Goal: Find specific page/section: Find specific page/section

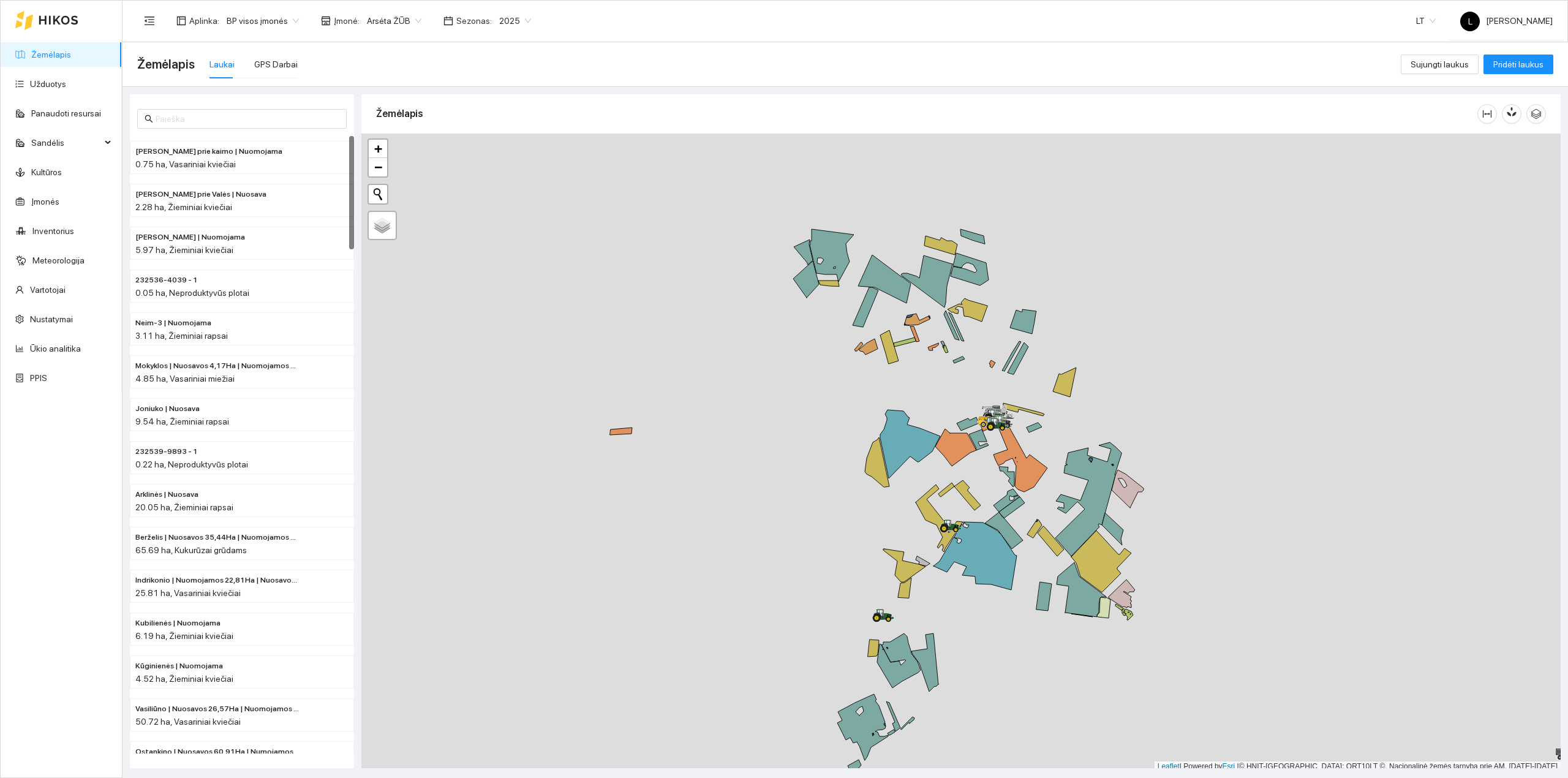
scroll to position [3, 0]
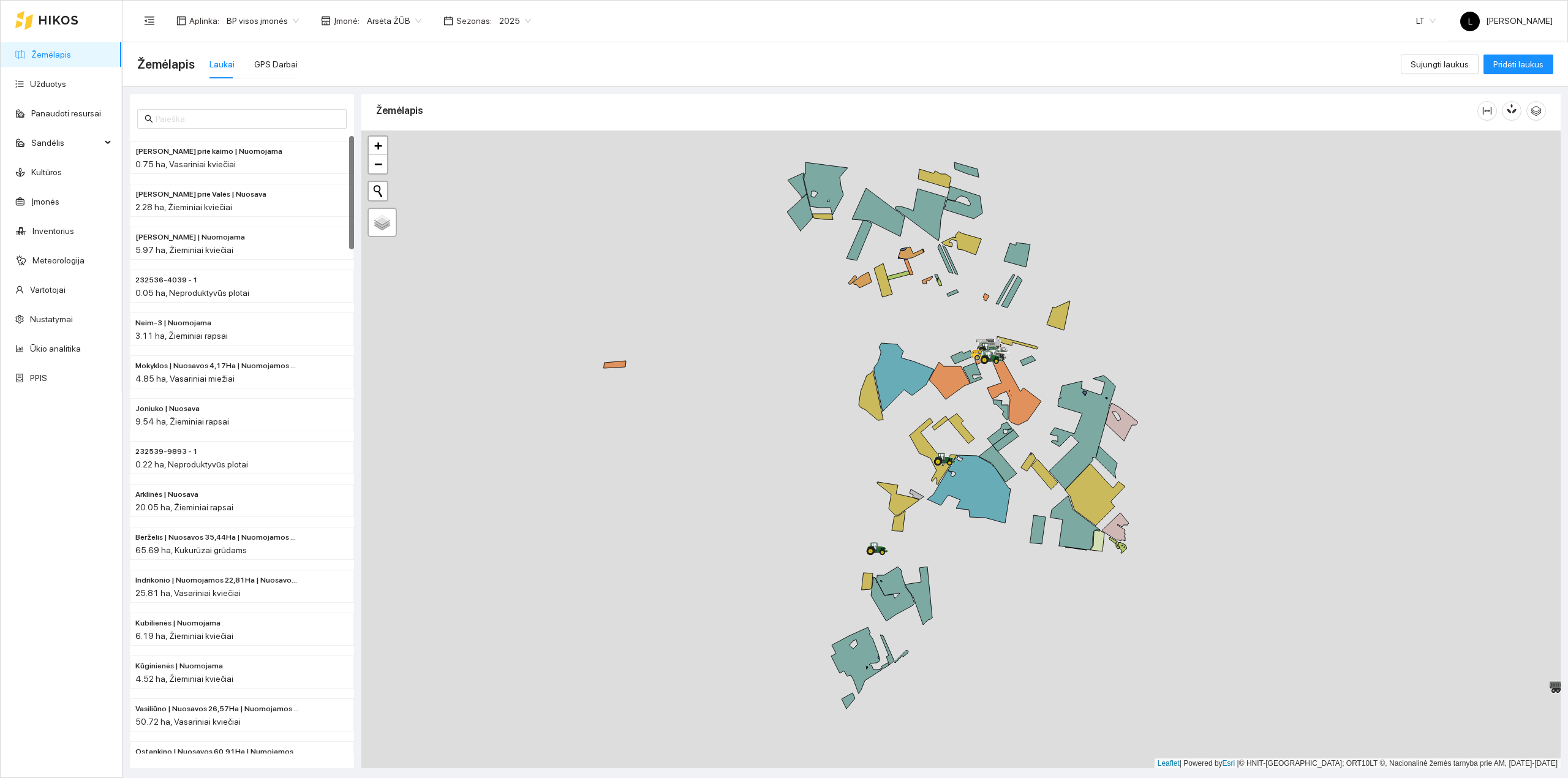
drag, startPoint x: 904, startPoint y: 704, endPoint x: 892, endPoint y: 611, distance: 93.8
click at [894, 610] on div at bounding box center [961, 450] width 1199 height 638
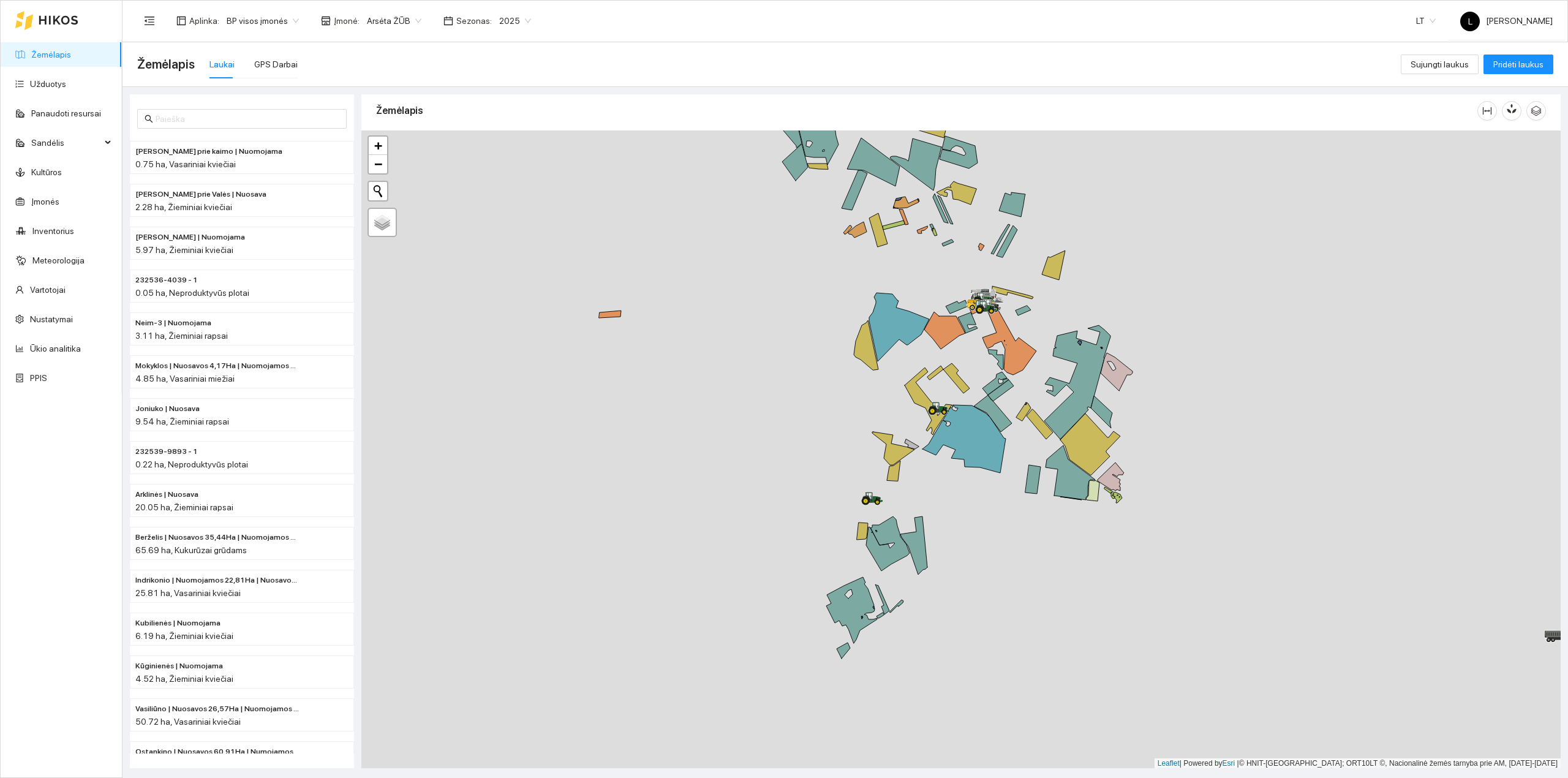
drag, startPoint x: 975, startPoint y: 675, endPoint x: 976, endPoint y: 661, distance: 14.0
click at [976, 661] on div at bounding box center [961, 450] width 1199 height 638
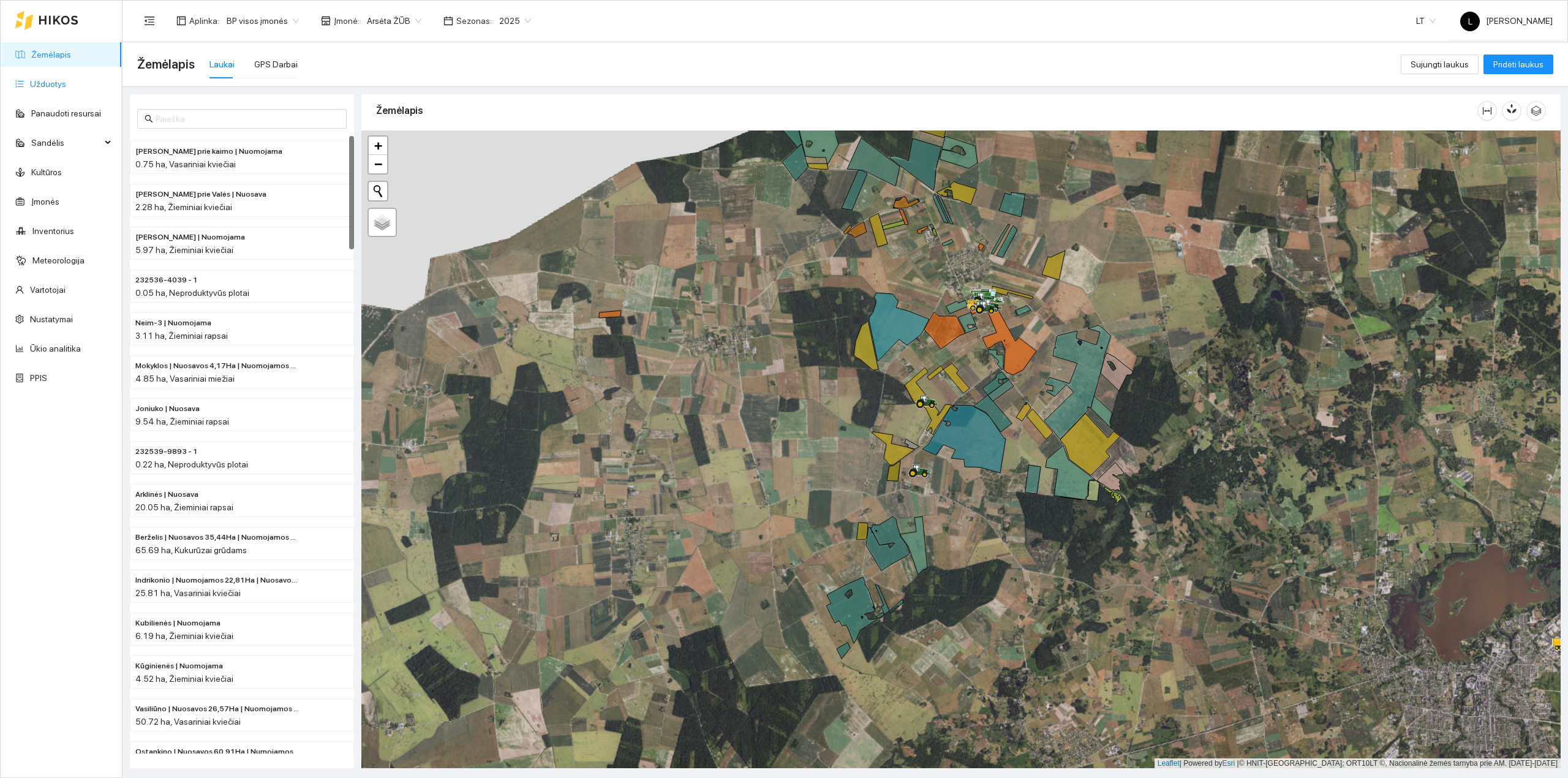
click at [60, 79] on link "Užduotys" at bounding box center [48, 83] width 36 height 10
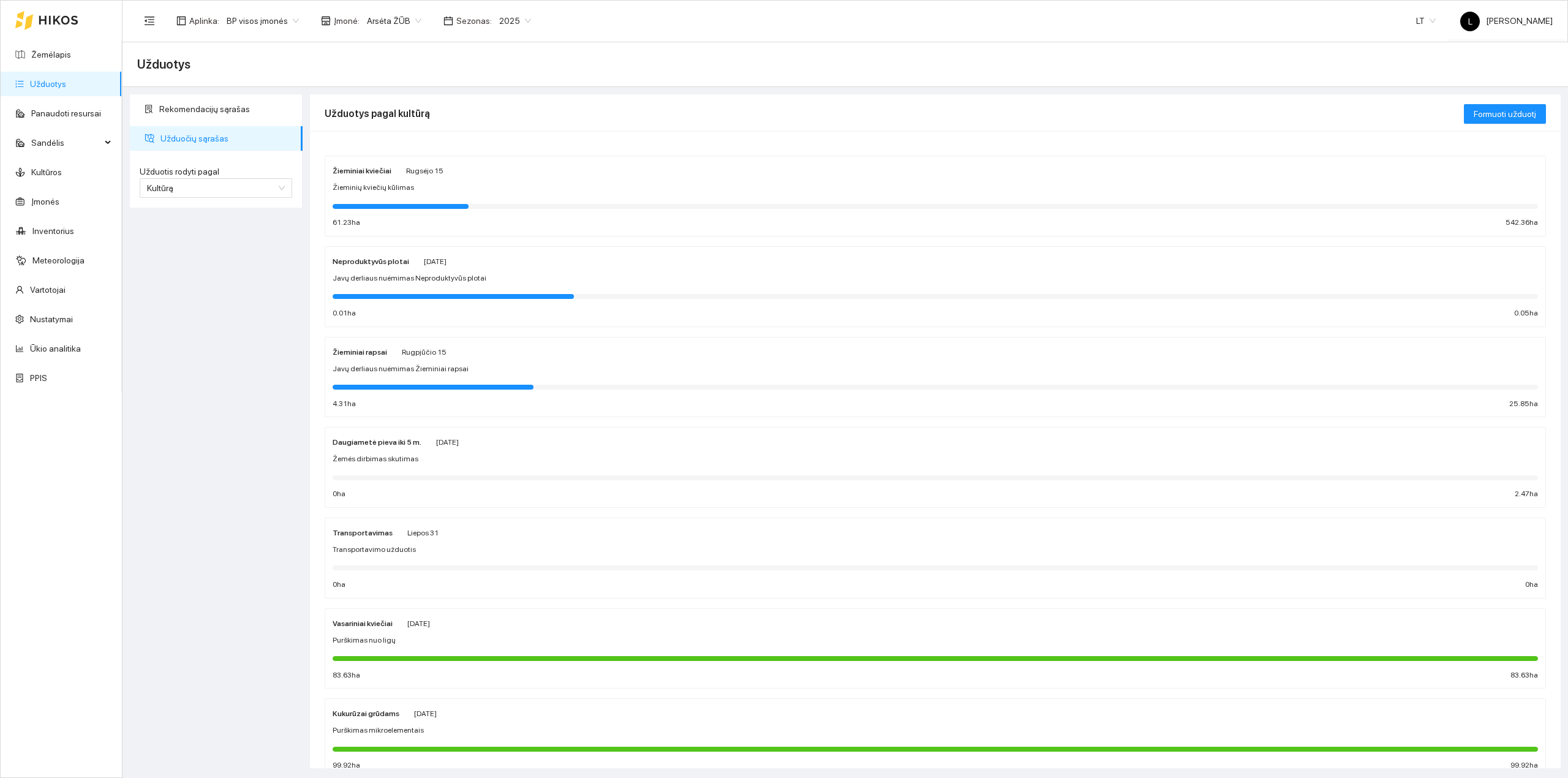
click at [476, 391] on div at bounding box center [935, 386] width 1206 height 13
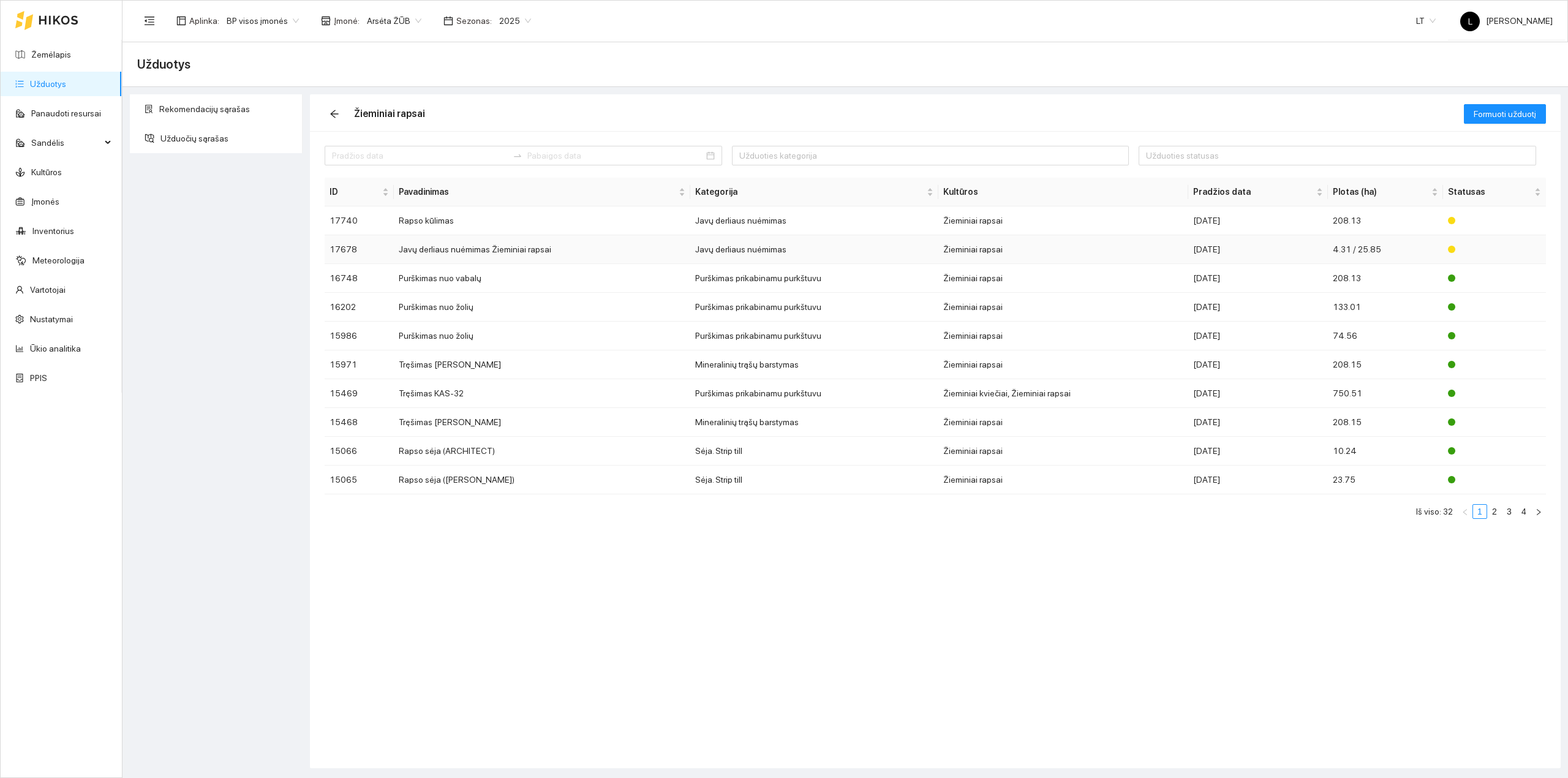
click at [1206, 258] on td "[DATE]" at bounding box center [1258, 249] width 140 height 29
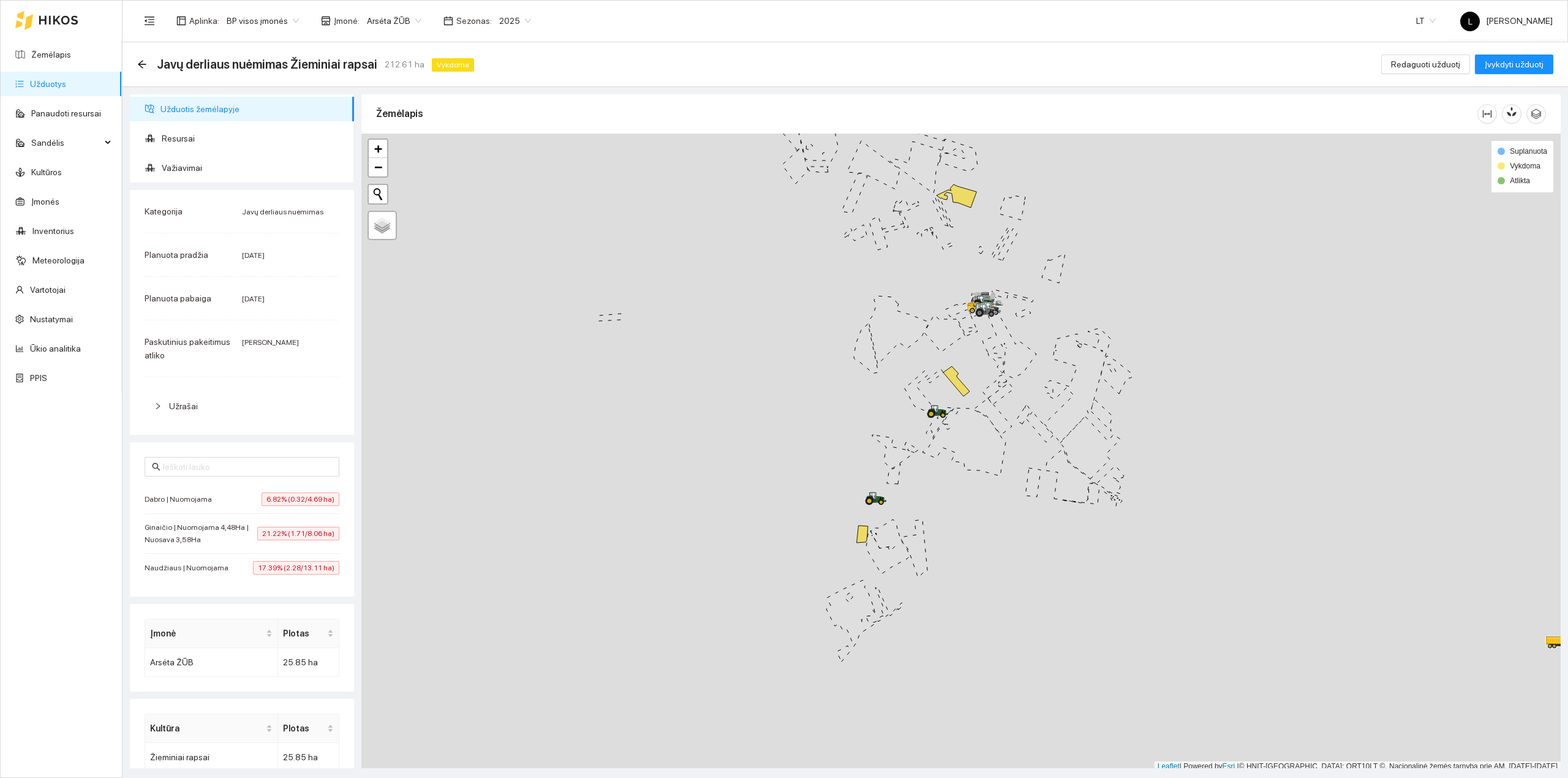
click at [220, 500] on div "Dabro | Nuomojama 6.82% (0.32/4.69 ha)" at bounding box center [242, 499] width 194 height 13
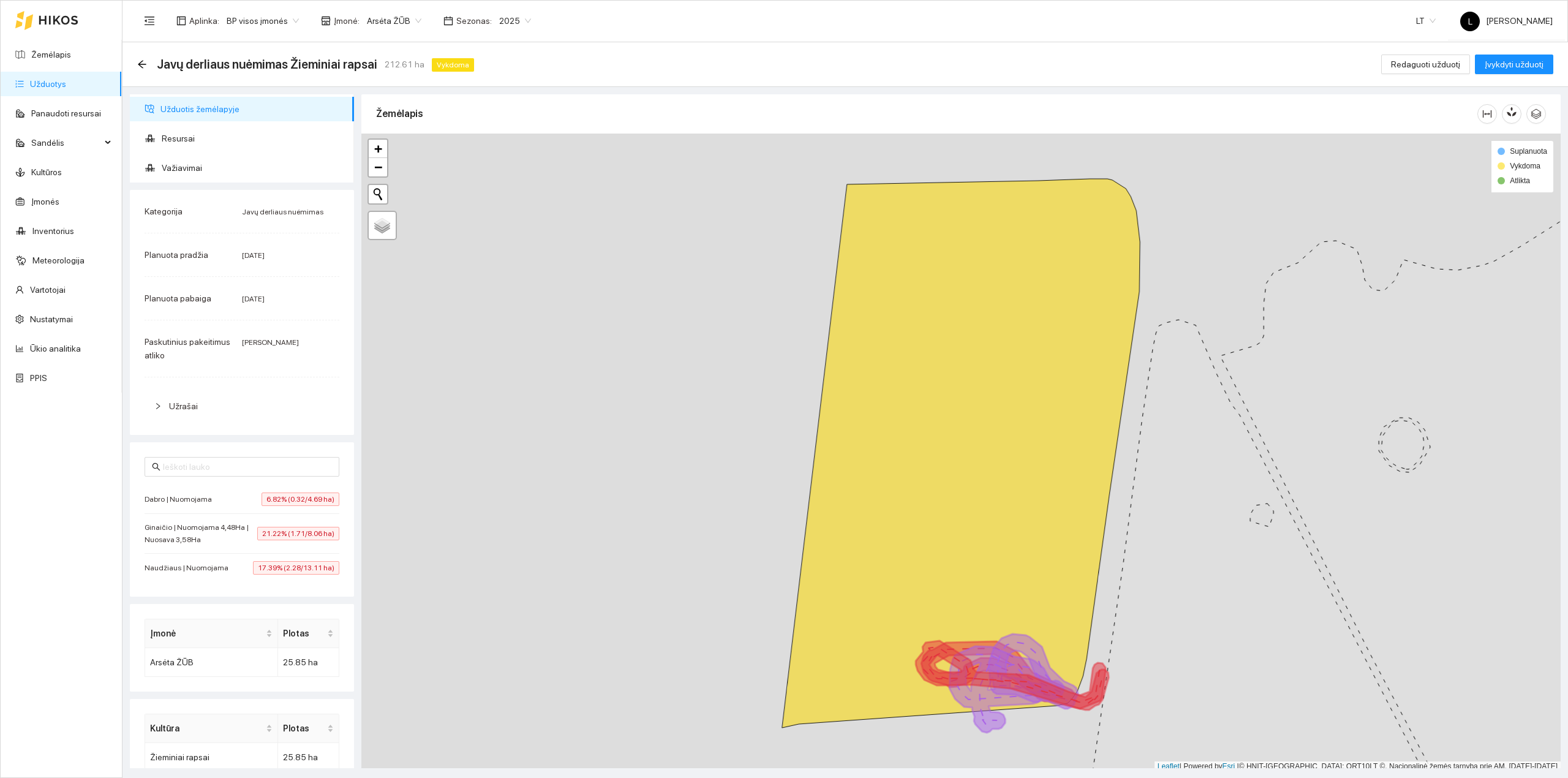
click at [229, 539] on span "Ginaičio | Nuomojama 4,48Ha | Nuosava 3,58Ha" at bounding box center [201, 534] width 112 height 25
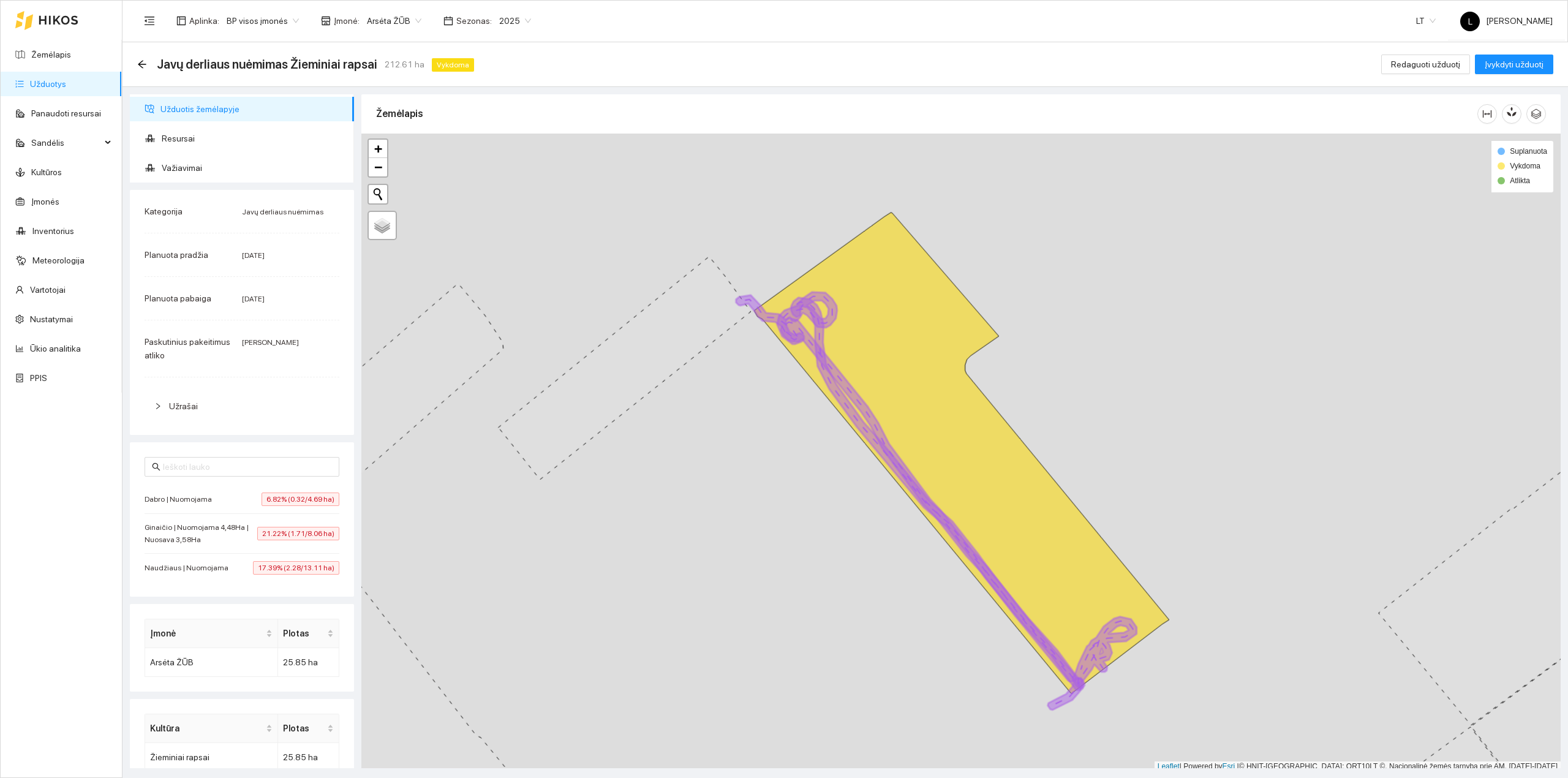
click at [220, 569] on span "Naudžiaus | Nuomojama" at bounding box center [190, 568] width 90 height 12
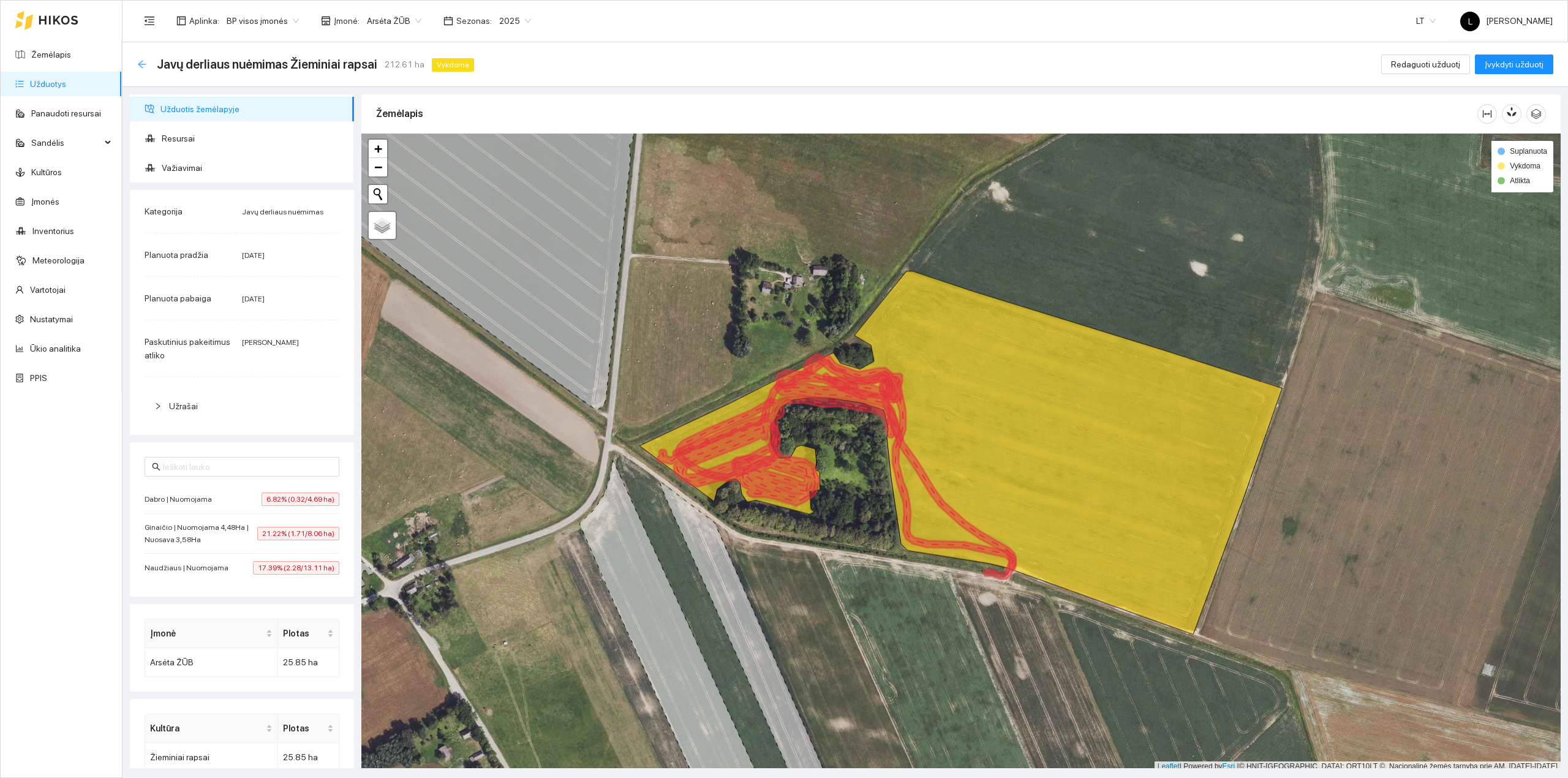
click at [143, 66] on icon "arrow-left" at bounding box center [141, 64] width 10 height 10
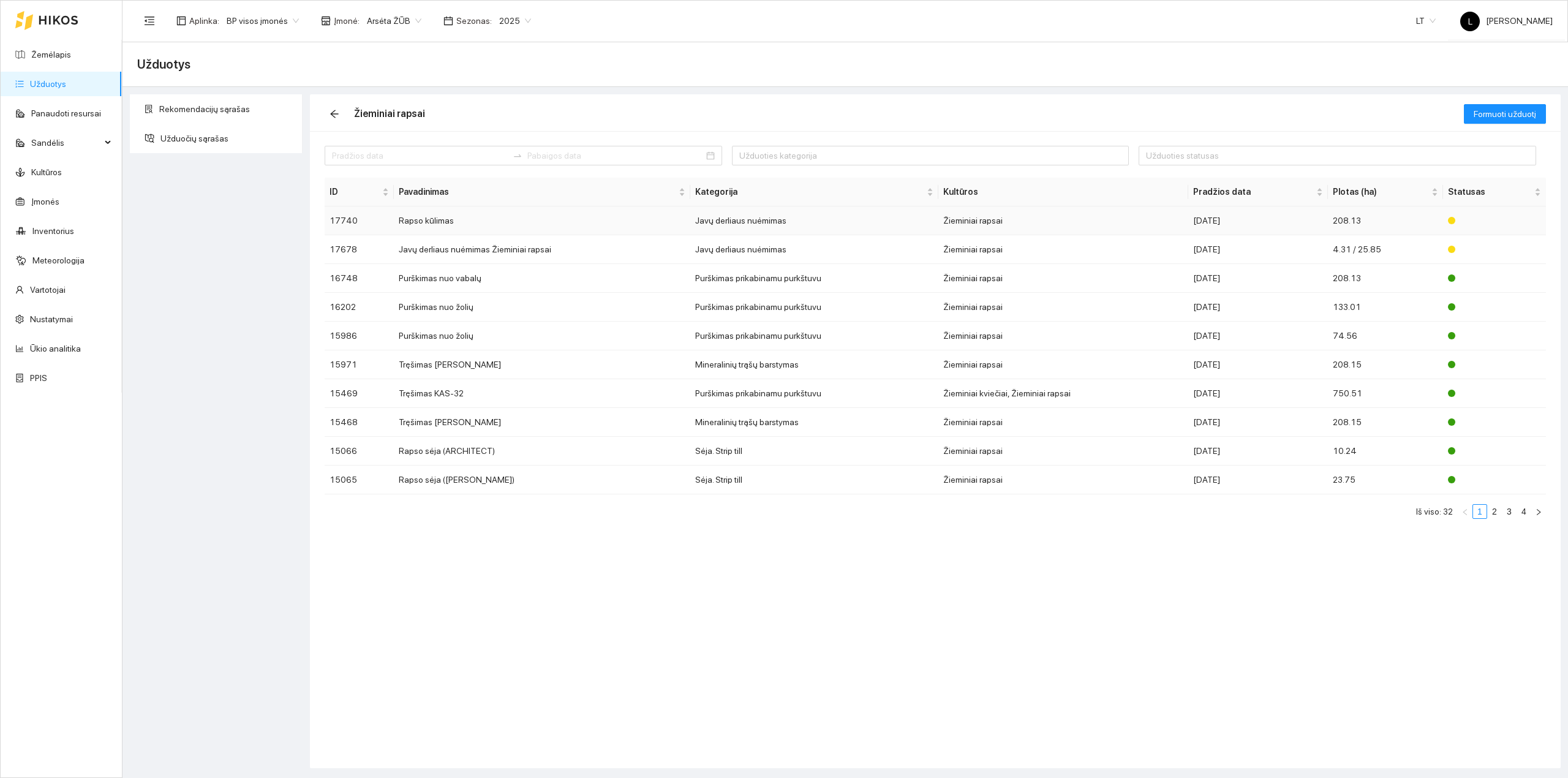
click at [1223, 213] on td "[DATE]" at bounding box center [1258, 221] width 140 height 29
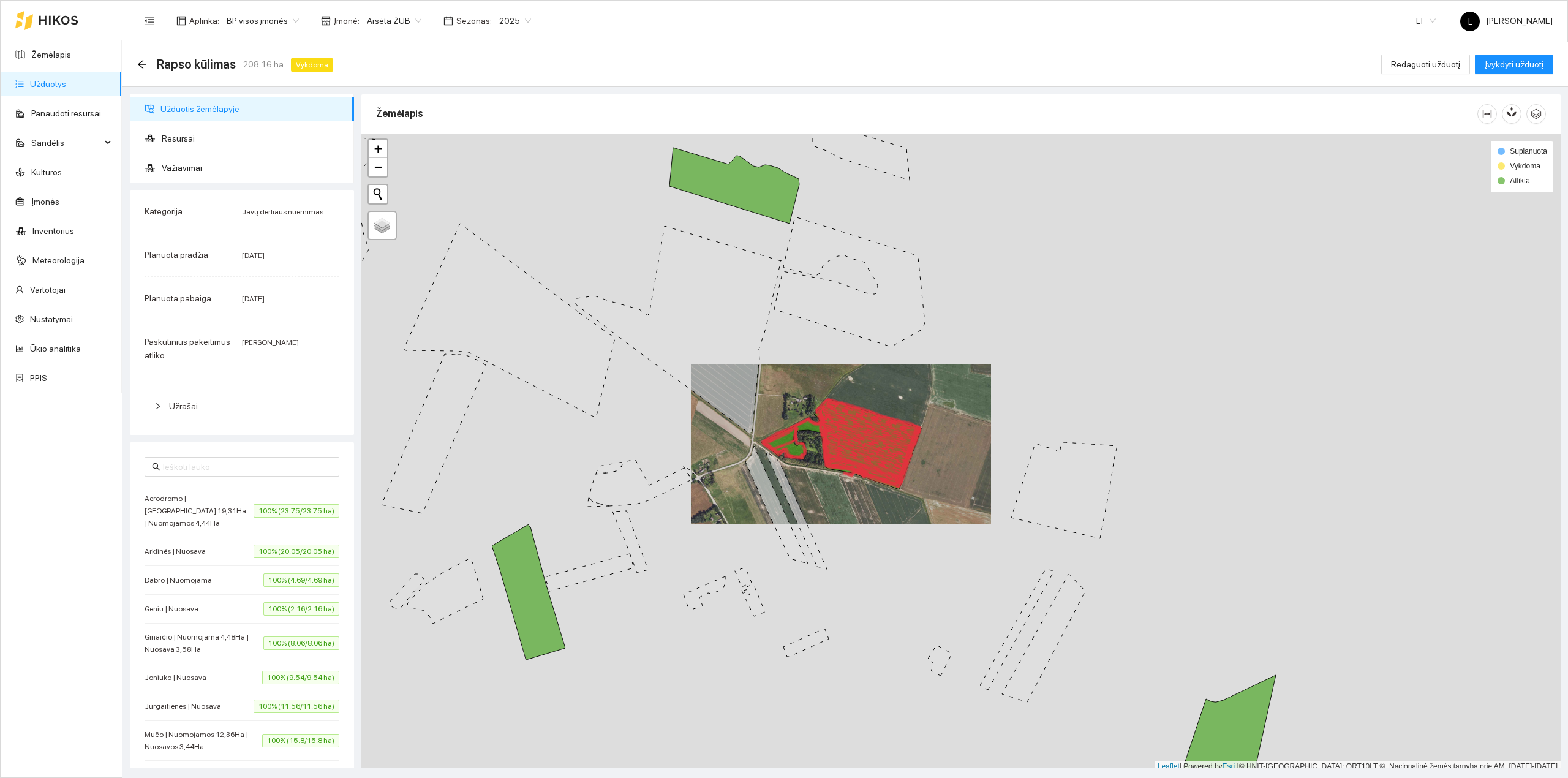
click at [258, 558] on span "100% (20.05/20.05 ha)" at bounding box center [296, 551] width 86 height 13
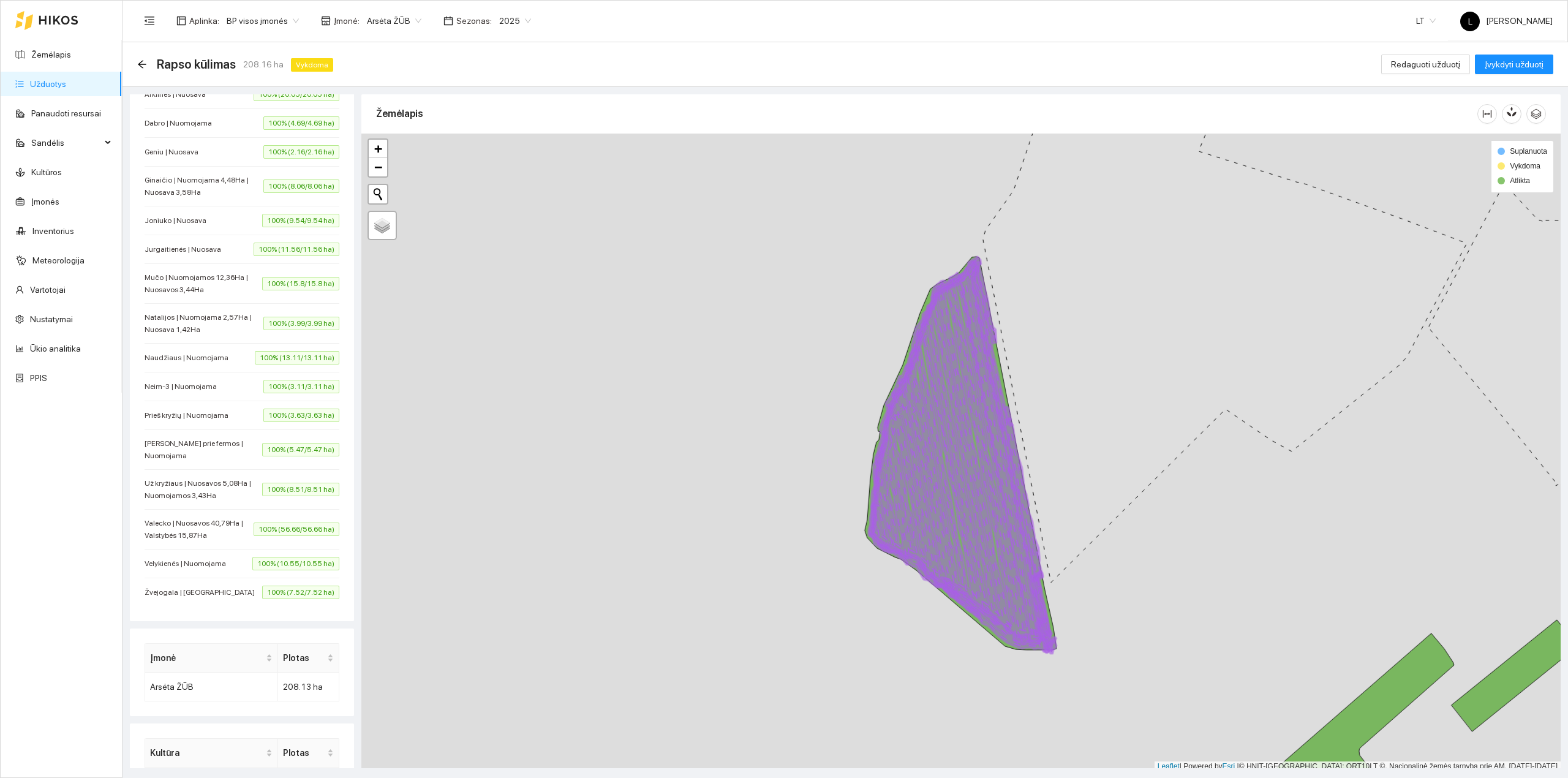
scroll to position [513, 0]
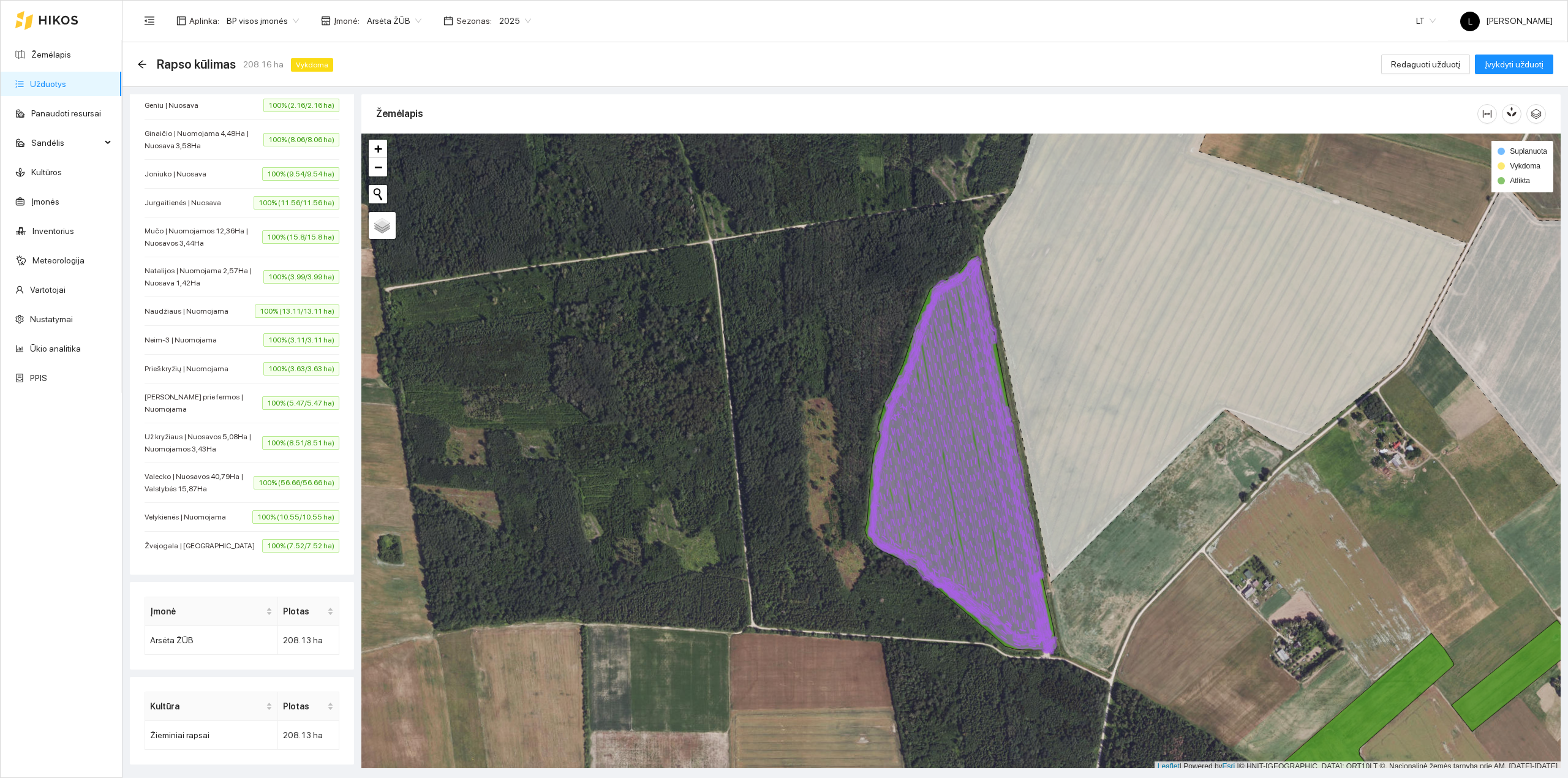
click at [189, 311] on span "Naudžiaus | Nuomojama" at bounding box center [190, 311] width 90 height 12
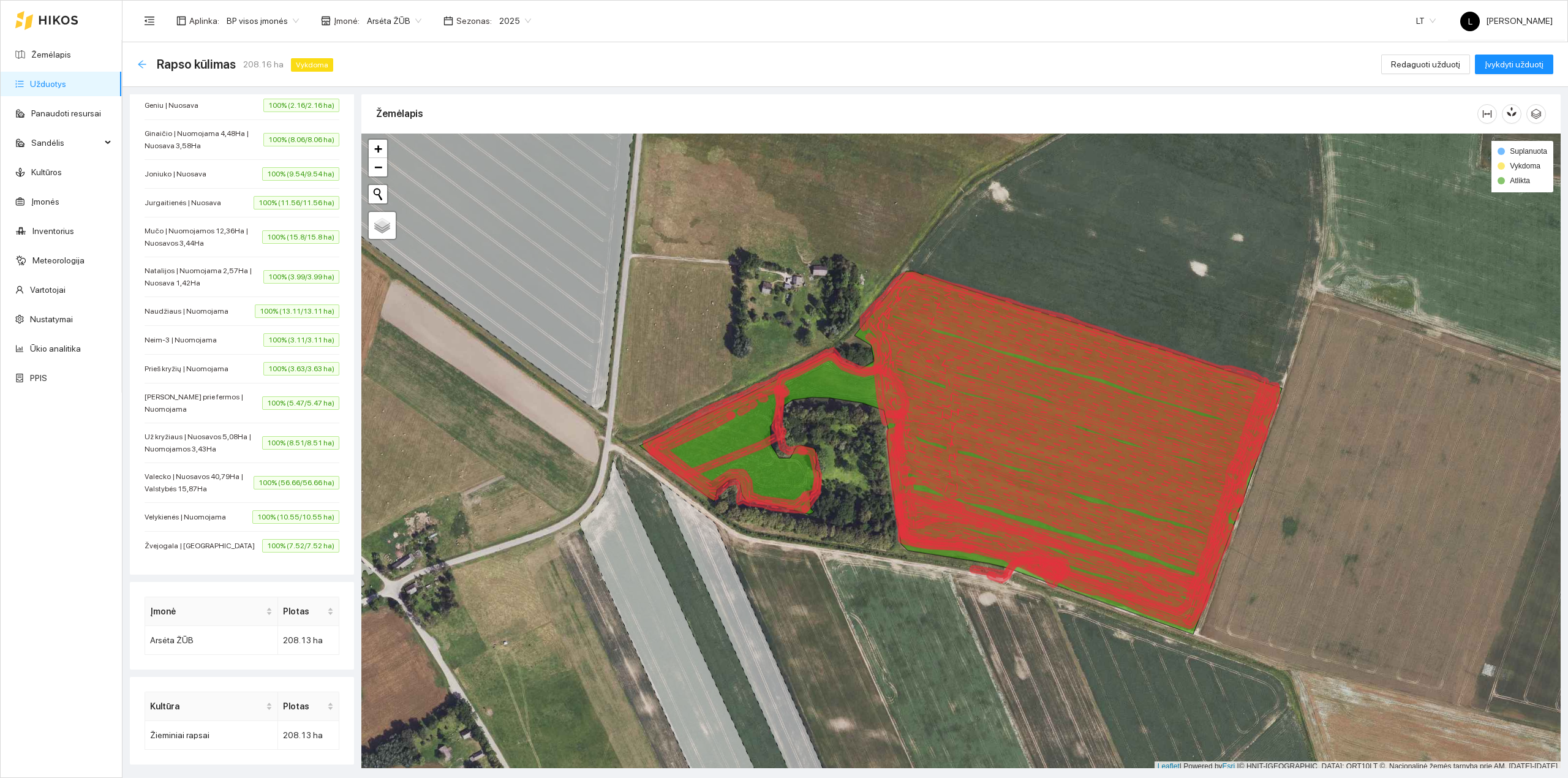
click at [141, 66] on icon "arrow-left" at bounding box center [141, 64] width 8 height 8
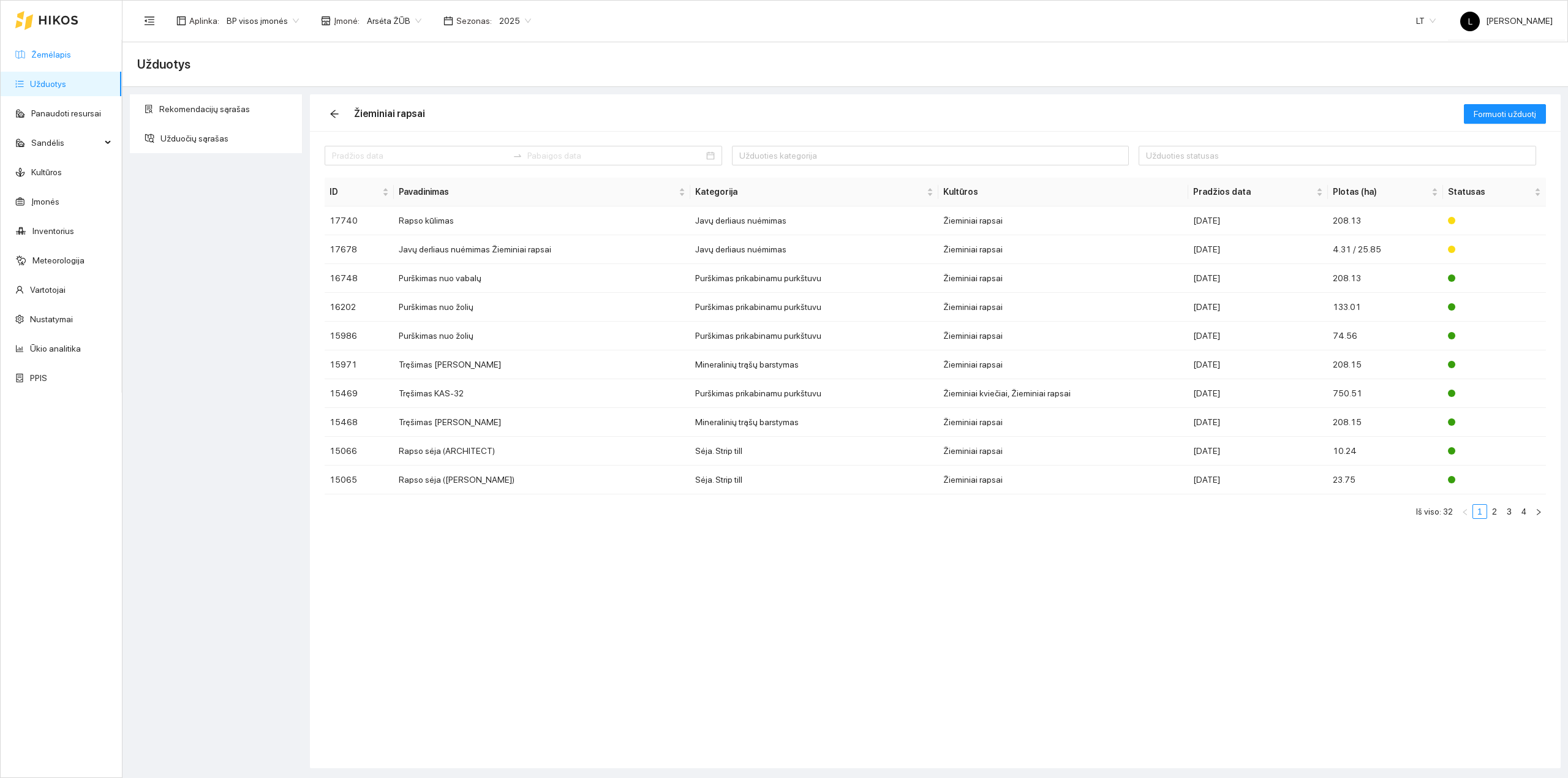
click at [49, 54] on link "Žemėlapis" at bounding box center [50, 54] width 40 height 10
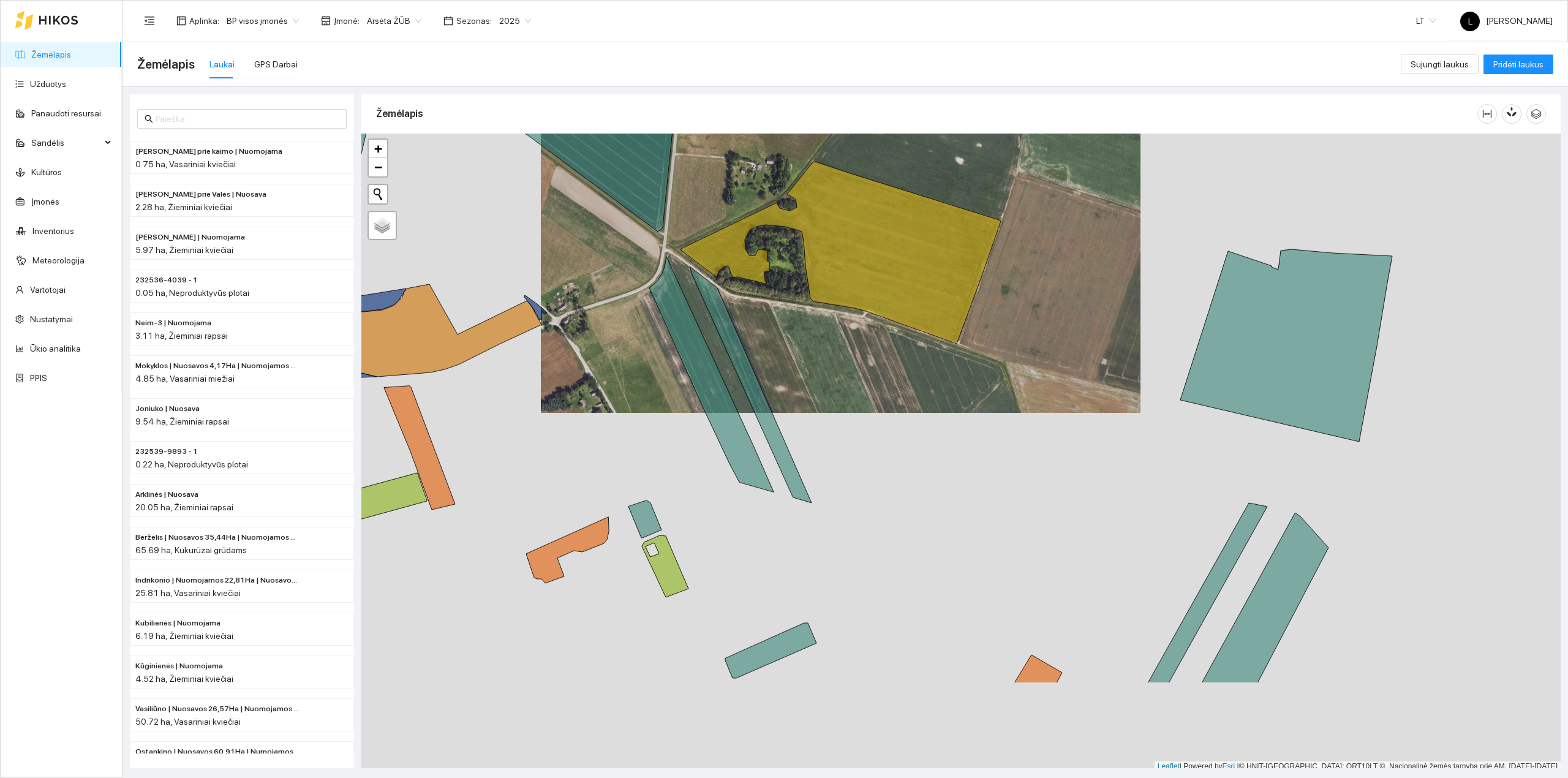
scroll to position [3, 0]
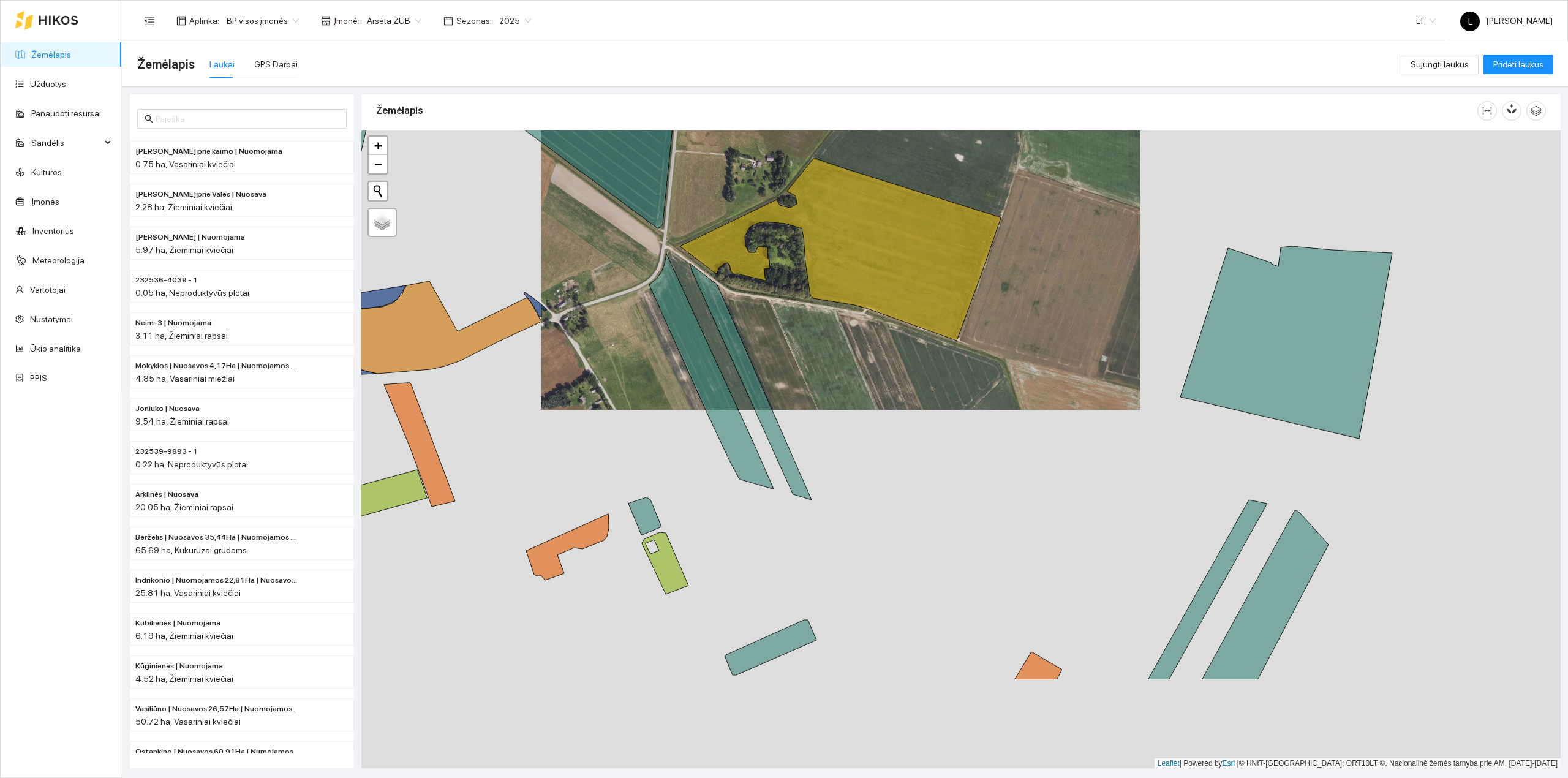
drag, startPoint x: 712, startPoint y: 469, endPoint x: 630, endPoint y: 271, distance: 214.3
click at [630, 271] on div at bounding box center [961, 450] width 1199 height 638
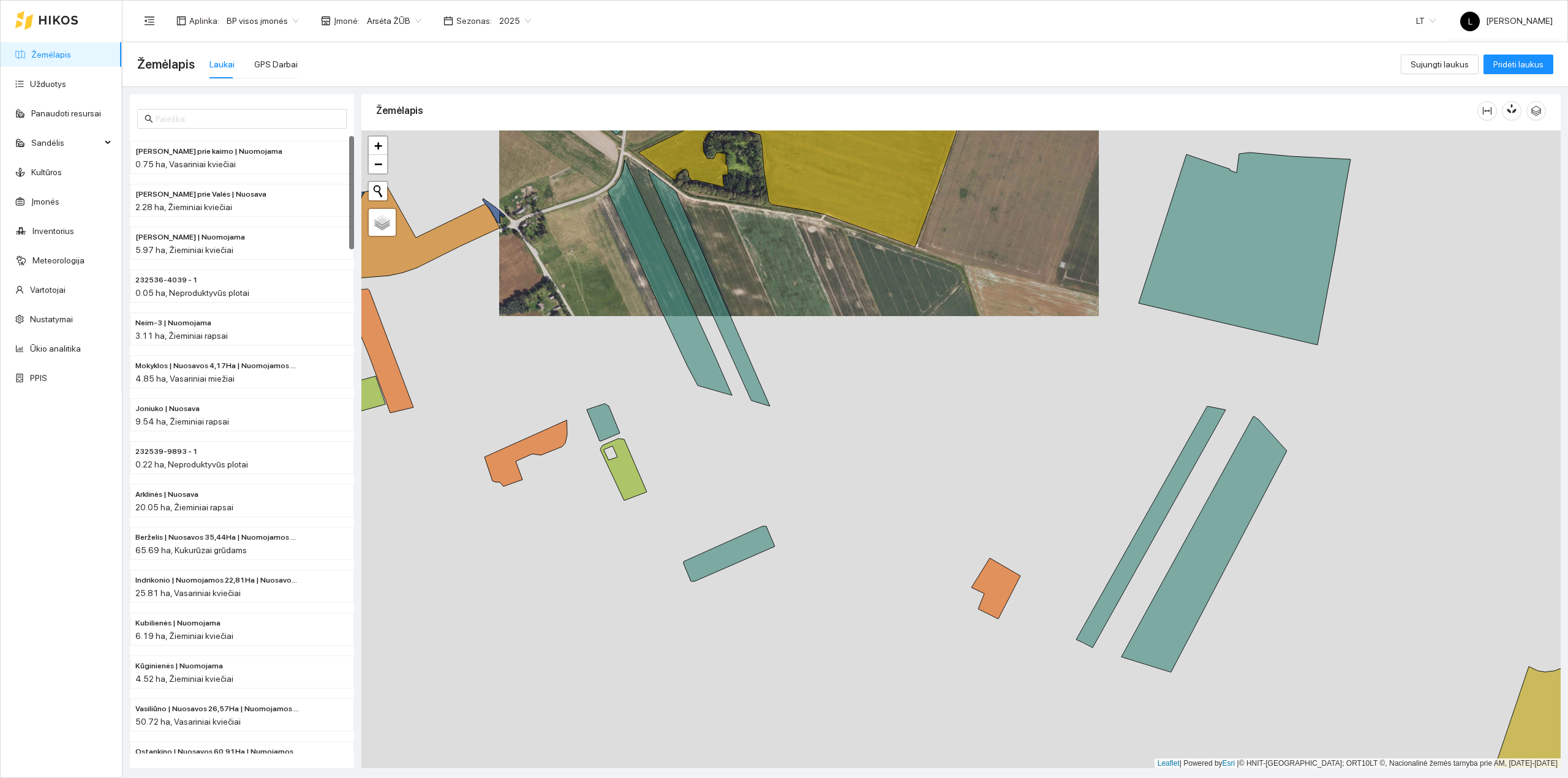
click at [212, 67] on div "Laukai" at bounding box center [222, 64] width 25 height 13
click at [70, 52] on link "Žemėlapis" at bounding box center [50, 54] width 40 height 10
